Goal: Task Accomplishment & Management: Complete application form

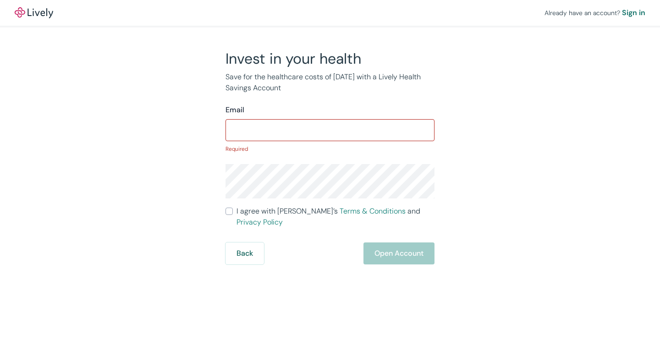
click at [489, 166] on div "Invest in your health Save for the healthcare costs of [DATE] with a Lively Hea…" at bounding box center [324, 156] width 440 height 215
click at [353, 132] on input "Email" at bounding box center [329, 130] width 209 height 18
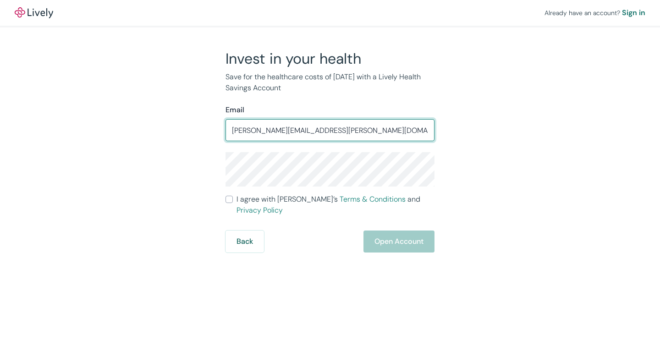
type input "[PERSON_NAME][EMAIL_ADDRESS][PERSON_NAME][DOMAIN_NAME]"
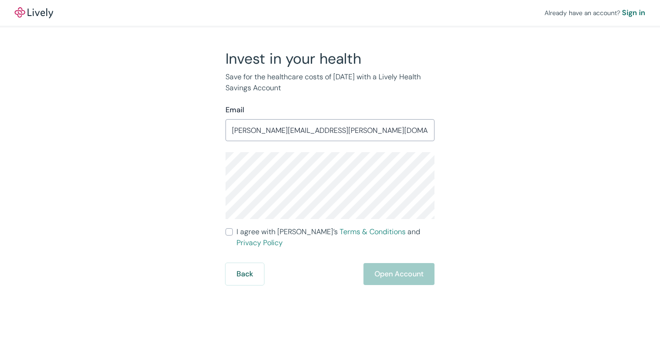
click at [438, 209] on div "Invest in your health Save for the healthcare costs of [DATE] with a Lively Hea…" at bounding box center [324, 167] width 440 height 236
click at [228, 236] on label "I agree with Lively’s Terms & Conditions and Privacy Policy" at bounding box center [329, 237] width 209 height 22
click at [228, 236] on input "I agree with Lively’s Terms & Conditions and Privacy Policy" at bounding box center [228, 231] width 7 height 7
checkbox input "true"
click at [384, 263] on button "Open Account" at bounding box center [398, 274] width 71 height 22
